Goal: Information Seeking & Learning: Compare options

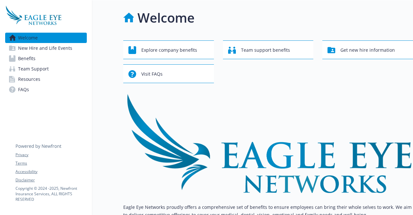
click at [30, 59] on span "Benefits" at bounding box center [26, 58] width 17 height 10
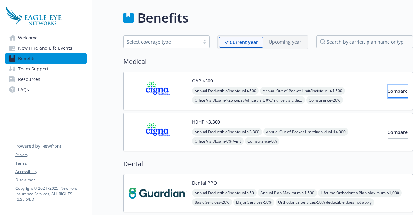
click at [388, 85] on button "Compare" at bounding box center [398, 91] width 20 height 13
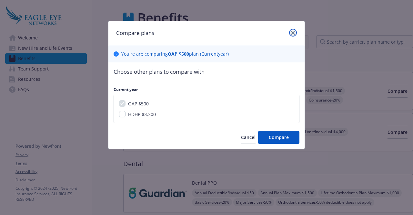
click at [293, 33] on icon "close" at bounding box center [293, 33] width 4 height 4
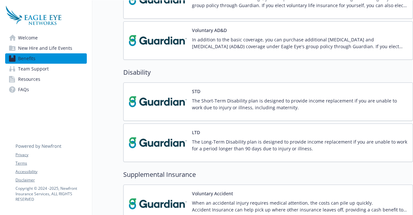
scroll to position [299, 2]
